Goal: Task Accomplishment & Management: Complete application form

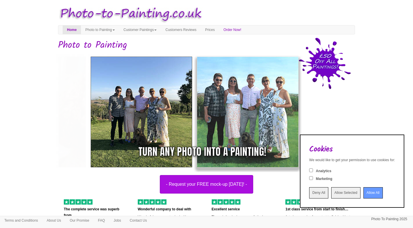
click at [309, 196] on input "Deny All" at bounding box center [318, 193] width 19 height 11
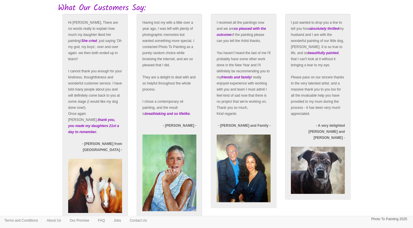
scroll to position [964, 0]
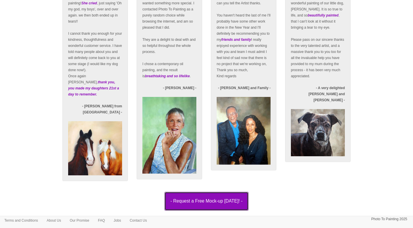
click at [217, 203] on button "- Request a Free Mock-up today! -" at bounding box center [206, 201] width 84 height 19
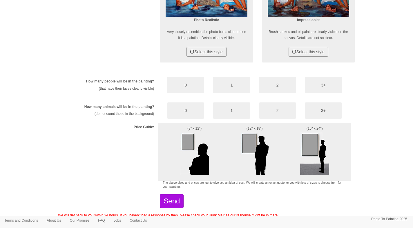
scroll to position [289, 0]
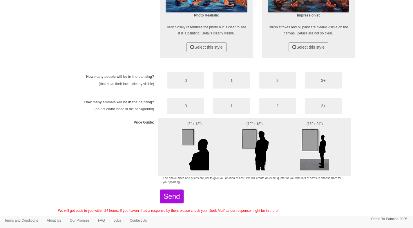
click at [309, 145] on img at bounding box center [314, 148] width 29 height 43
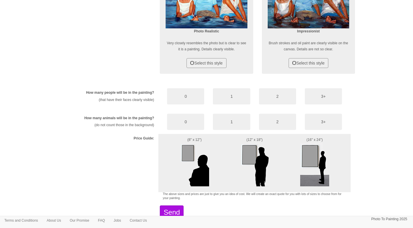
scroll to position [270, 0]
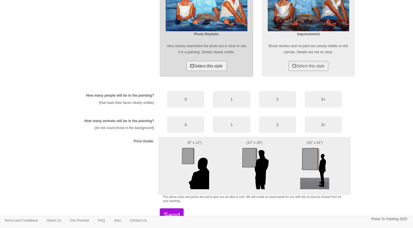
click at [207, 68] on button "Select this style" at bounding box center [206, 66] width 40 height 10
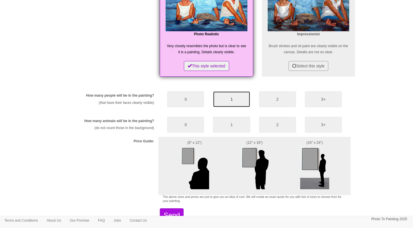
click at [228, 99] on button "1" at bounding box center [231, 99] width 37 height 16
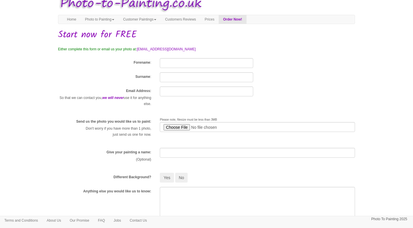
scroll to position [0, 0]
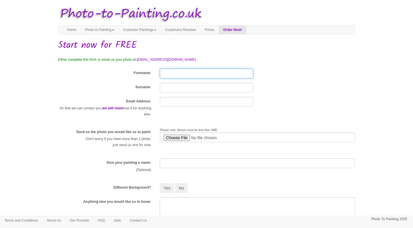
click at [176, 74] on input "Forename" at bounding box center [206, 74] width 93 height 10
type input "[PERSON_NAME]"
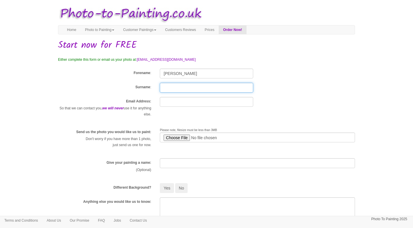
type input "[PERSON_NAME]"
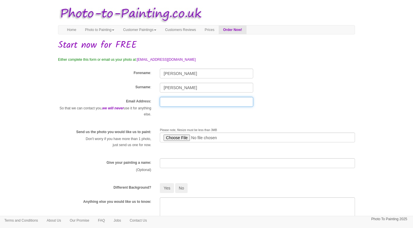
type input "[EMAIL_ADDRESS][DOMAIN_NAME]"
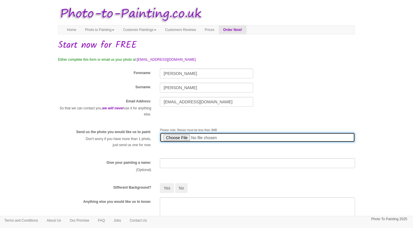
click at [178, 137] on input "file" at bounding box center [257, 138] width 195 height 10
type input "C:\fakepath\Alyasha with carriage.PNG"
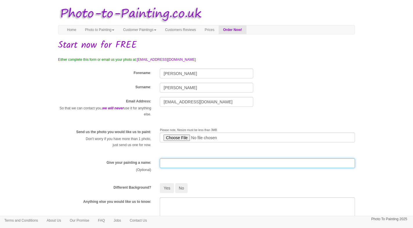
click at [185, 165] on input "text" at bounding box center [257, 164] width 195 height 10
type input "Alaysha"
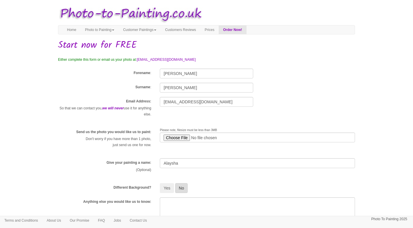
click at [182, 190] on button "No" at bounding box center [181, 188] width 13 height 10
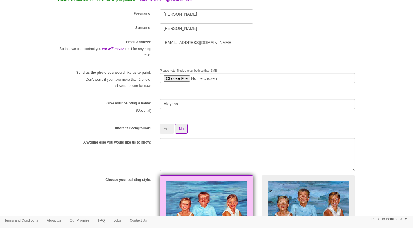
scroll to position [60, 0]
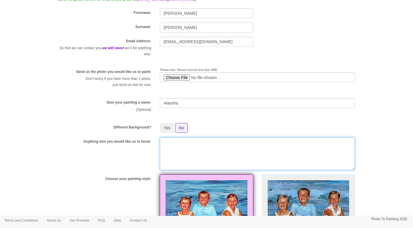
click at [180, 145] on textarea at bounding box center [257, 153] width 195 height 33
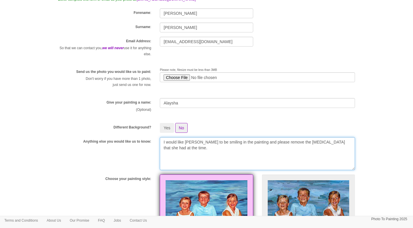
click at [323, 142] on textarea "I would like [PERSON_NAME] to be smiling in the painting and please remove the …" at bounding box center [257, 153] width 195 height 33
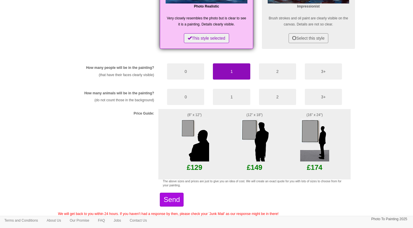
scroll to position [301, 0]
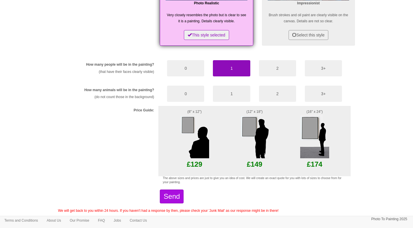
type textarea "I would like [PERSON_NAME] to be smiling in the painting and please remove the …"
click at [317, 129] on img at bounding box center [314, 136] width 29 height 43
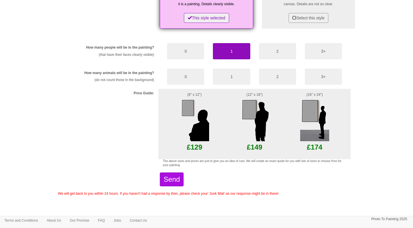
scroll to position [323, 0]
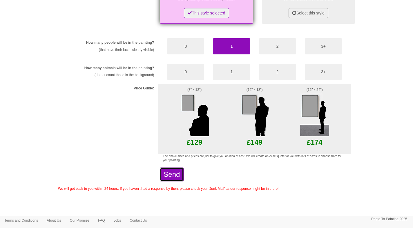
click at [183, 172] on button "Send" at bounding box center [172, 175] width 24 height 14
